Goal: Task Accomplishment & Management: Complete application form

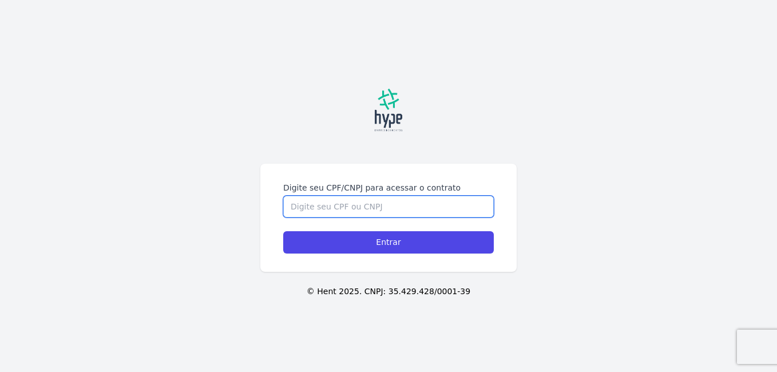
click at [310, 208] on input "Digite seu CPF/CNPJ para acessar o contrato" at bounding box center [388, 207] width 211 height 22
paste input "055.333.371-21"
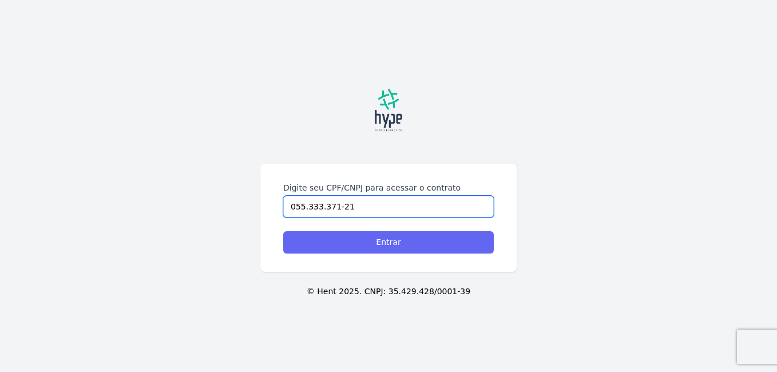
type input "055.333.371-21"
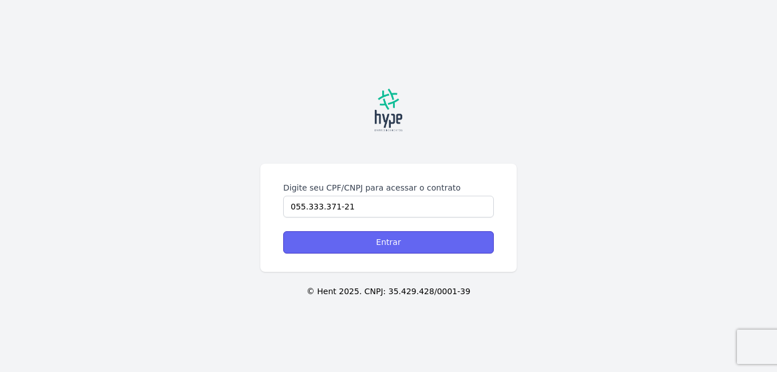
click at [319, 233] on input "Entrar" at bounding box center [388, 242] width 211 height 22
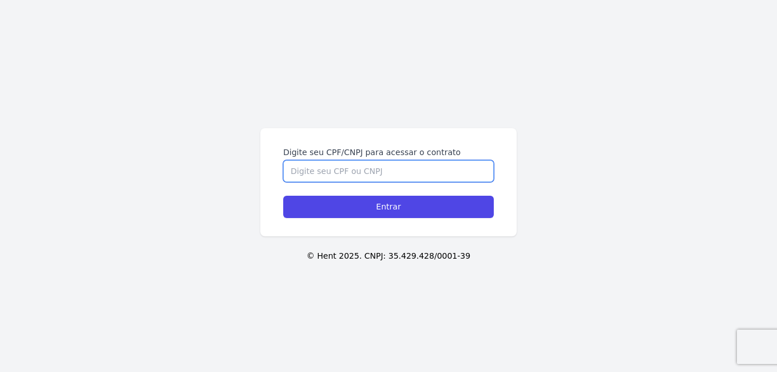
click at [335, 164] on input "Digite seu CPF/CNPJ para acessar o contrato" at bounding box center [388, 171] width 211 height 22
paste input "055.333.371-21"
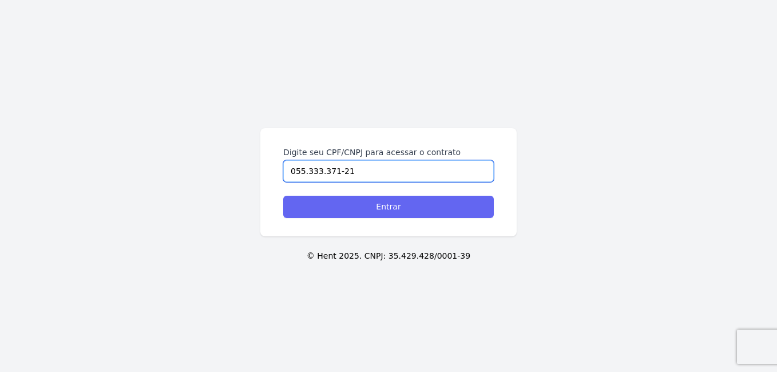
type input "055.333.371-21"
click at [375, 200] on input "Entrar" at bounding box center [388, 207] width 211 height 22
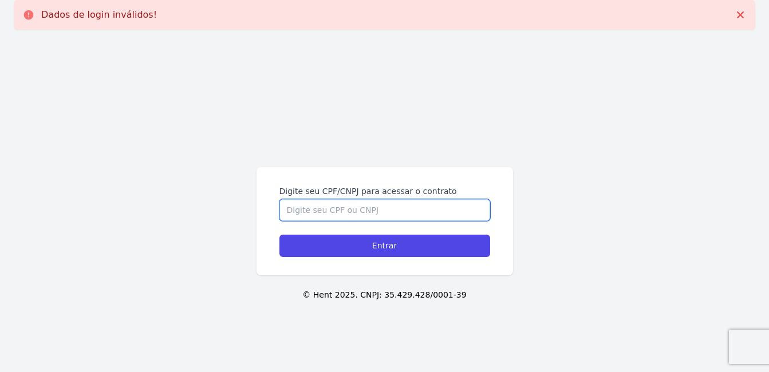
click at [309, 208] on input "Digite seu CPF/CNPJ para acessar o contrato" at bounding box center [384, 210] width 211 height 22
paste input "055.333.371-21"
click at [300, 213] on input "055.333.371-21" at bounding box center [384, 210] width 211 height 22
type input "05533337121"
click at [279, 235] on input "Entrar" at bounding box center [384, 246] width 211 height 22
